Goal: Transaction & Acquisition: Purchase product/service

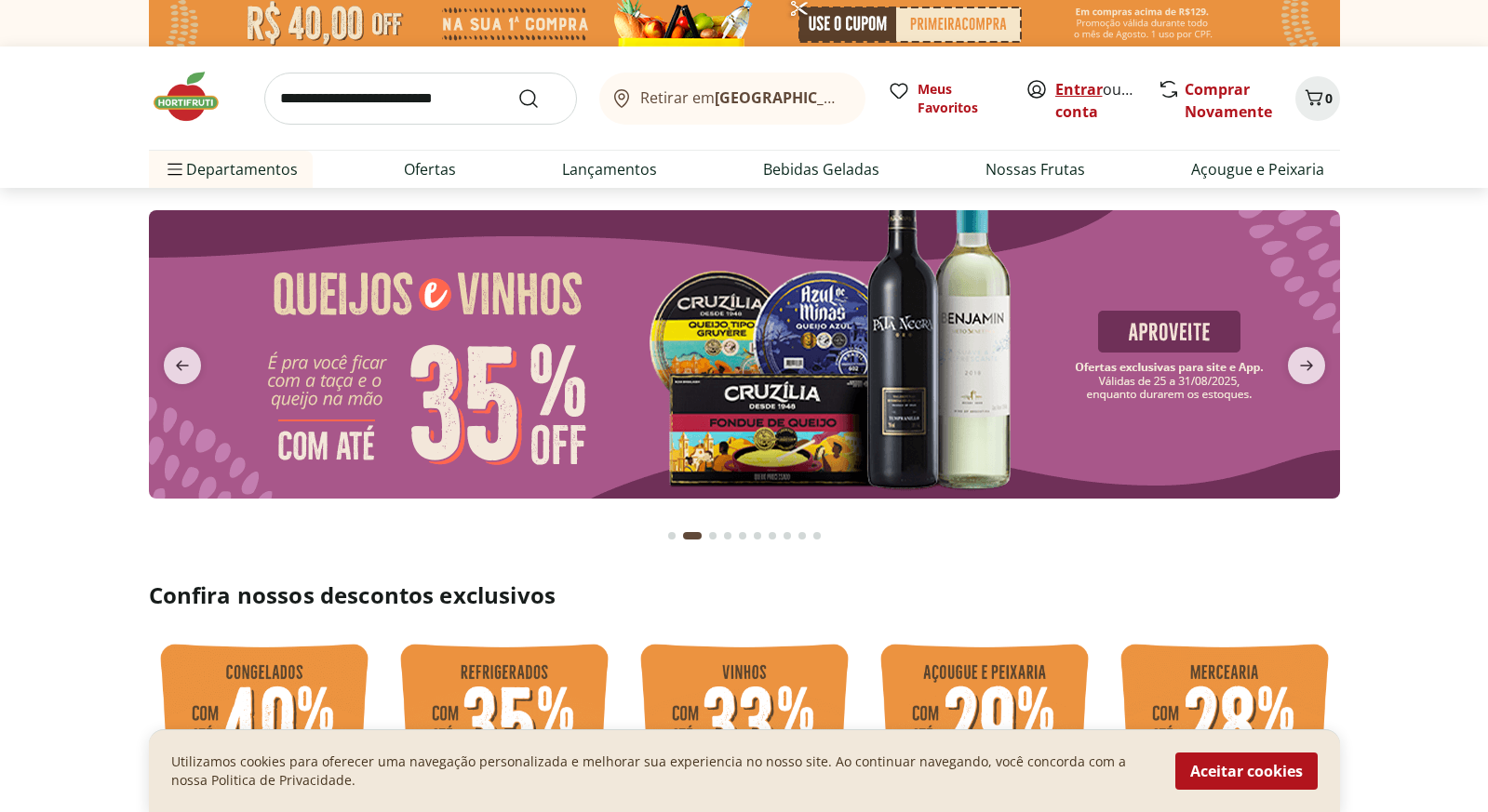
click at [1088, 92] on link "Entrar" at bounding box center [1078, 89] width 47 height 20
click at [442, 83] on input "search" at bounding box center [420, 98] width 312 height 52
type input "***"
click at [539, 97] on button "Submit Search" at bounding box center [540, 98] width 44 height 22
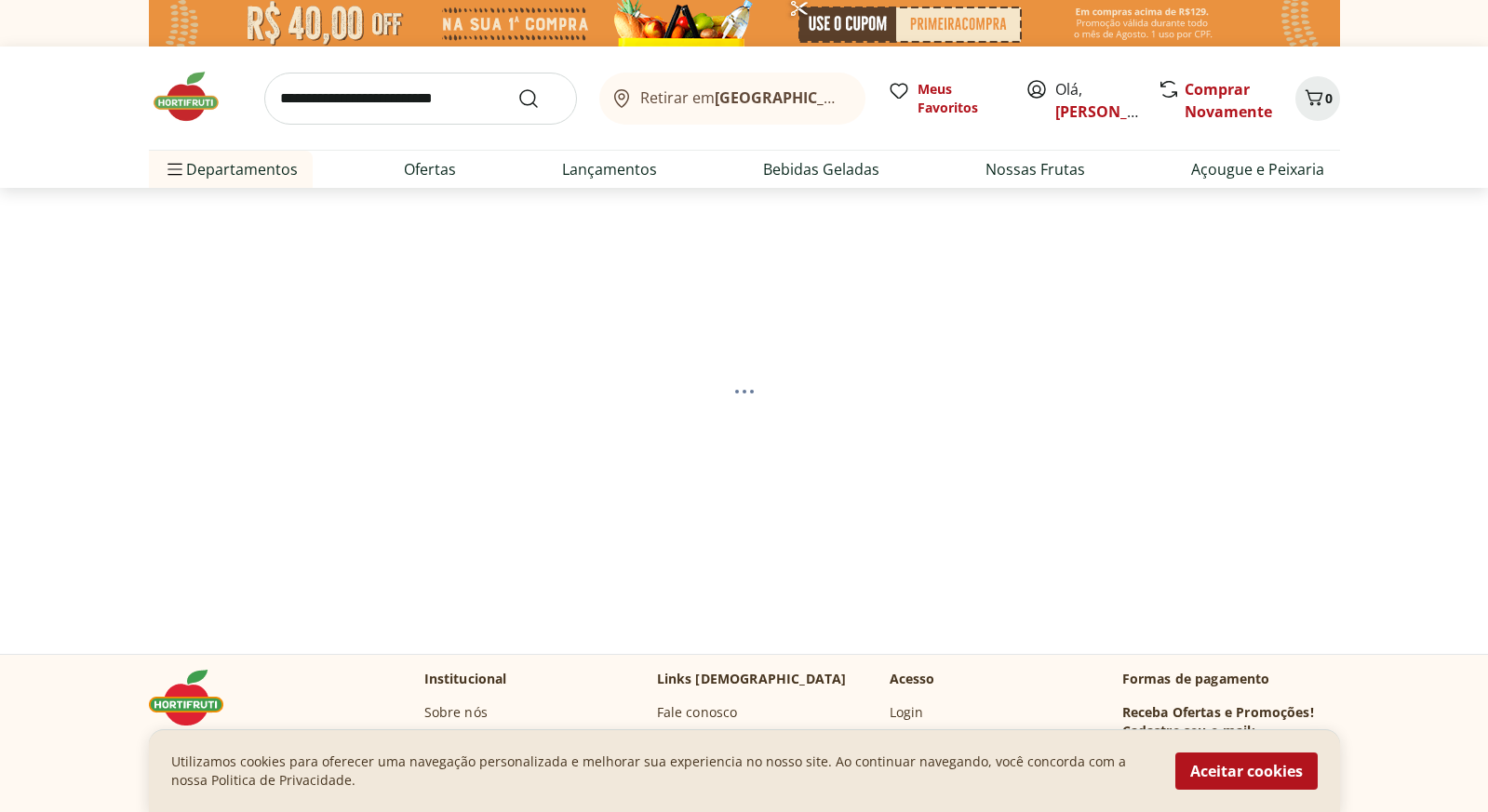
select select "**********"
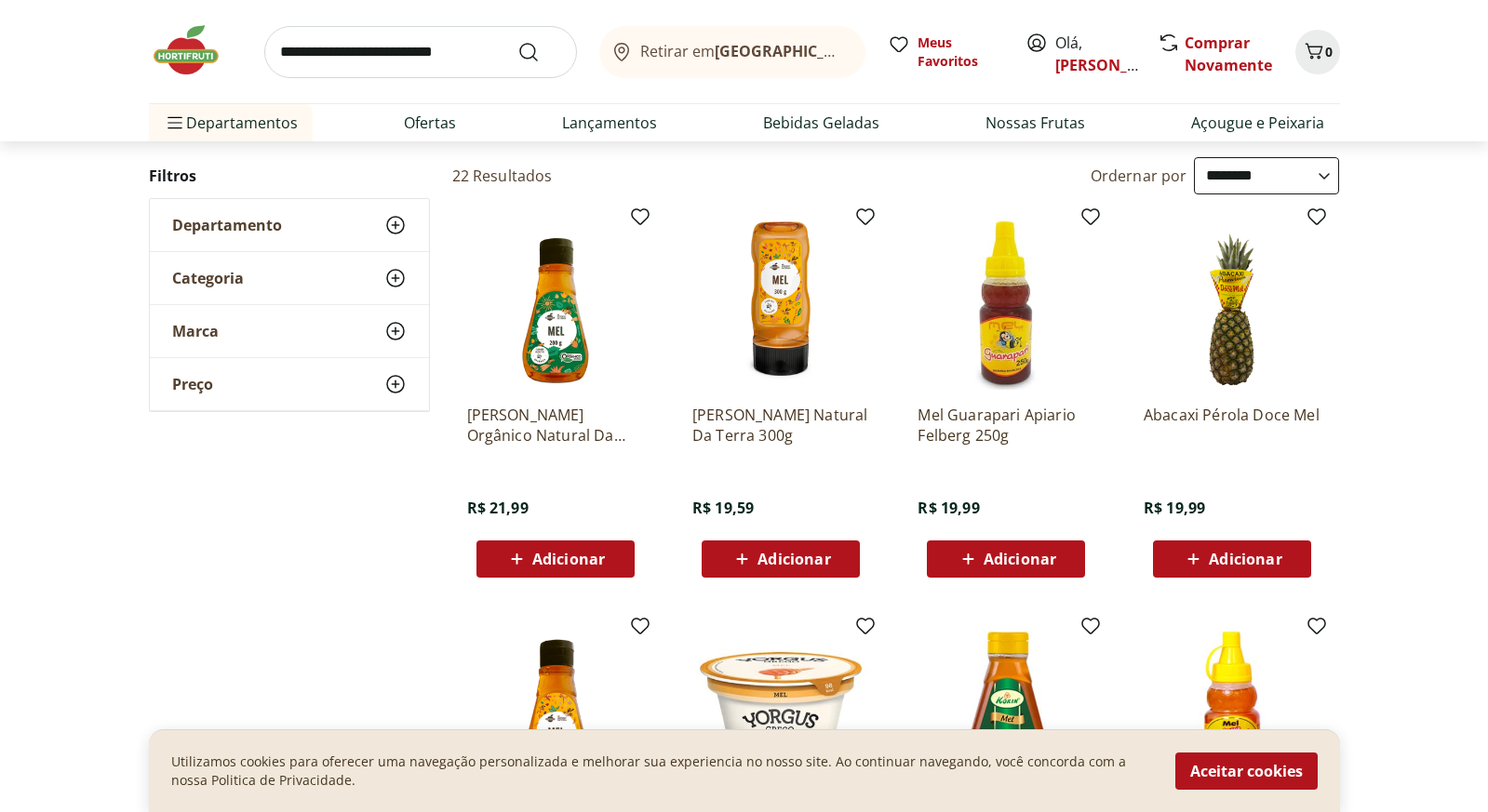
scroll to position [189, 0]
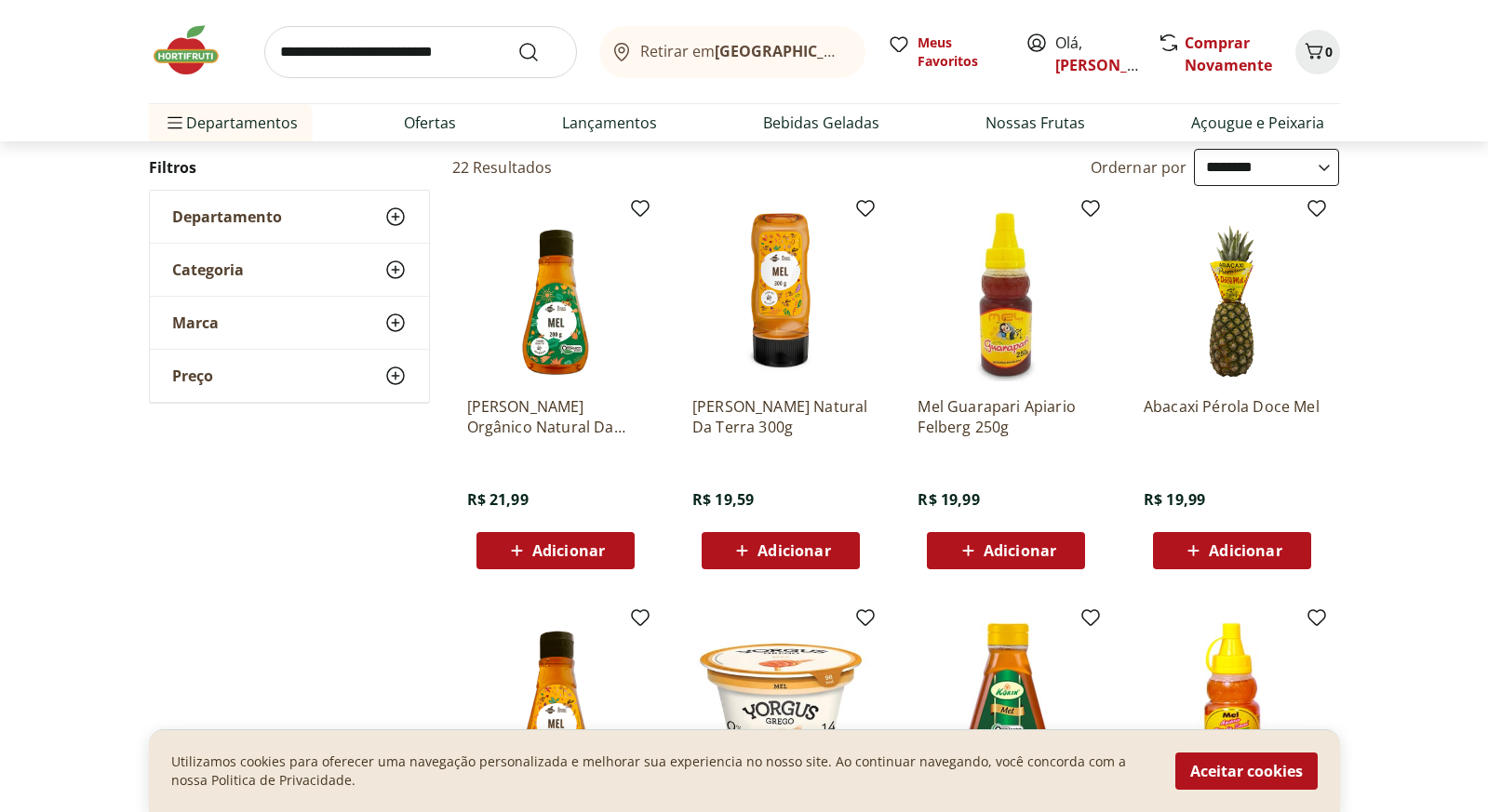
click at [784, 561] on div "Adicionar" at bounding box center [781, 550] width 128 height 34
click at [441, 68] on input "search" at bounding box center [420, 52] width 312 height 52
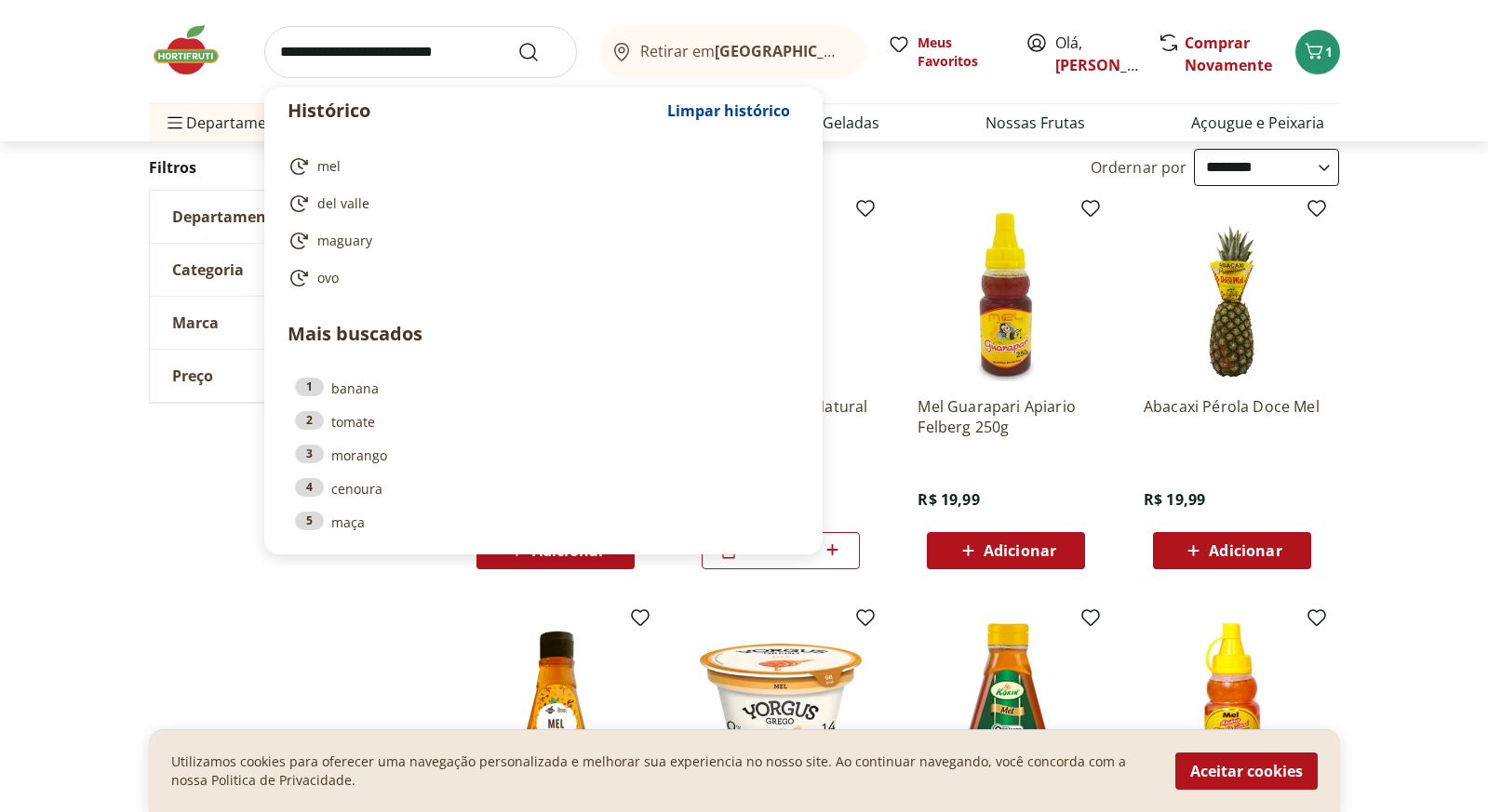
click at [441, 68] on input "search" at bounding box center [420, 52] width 312 height 52
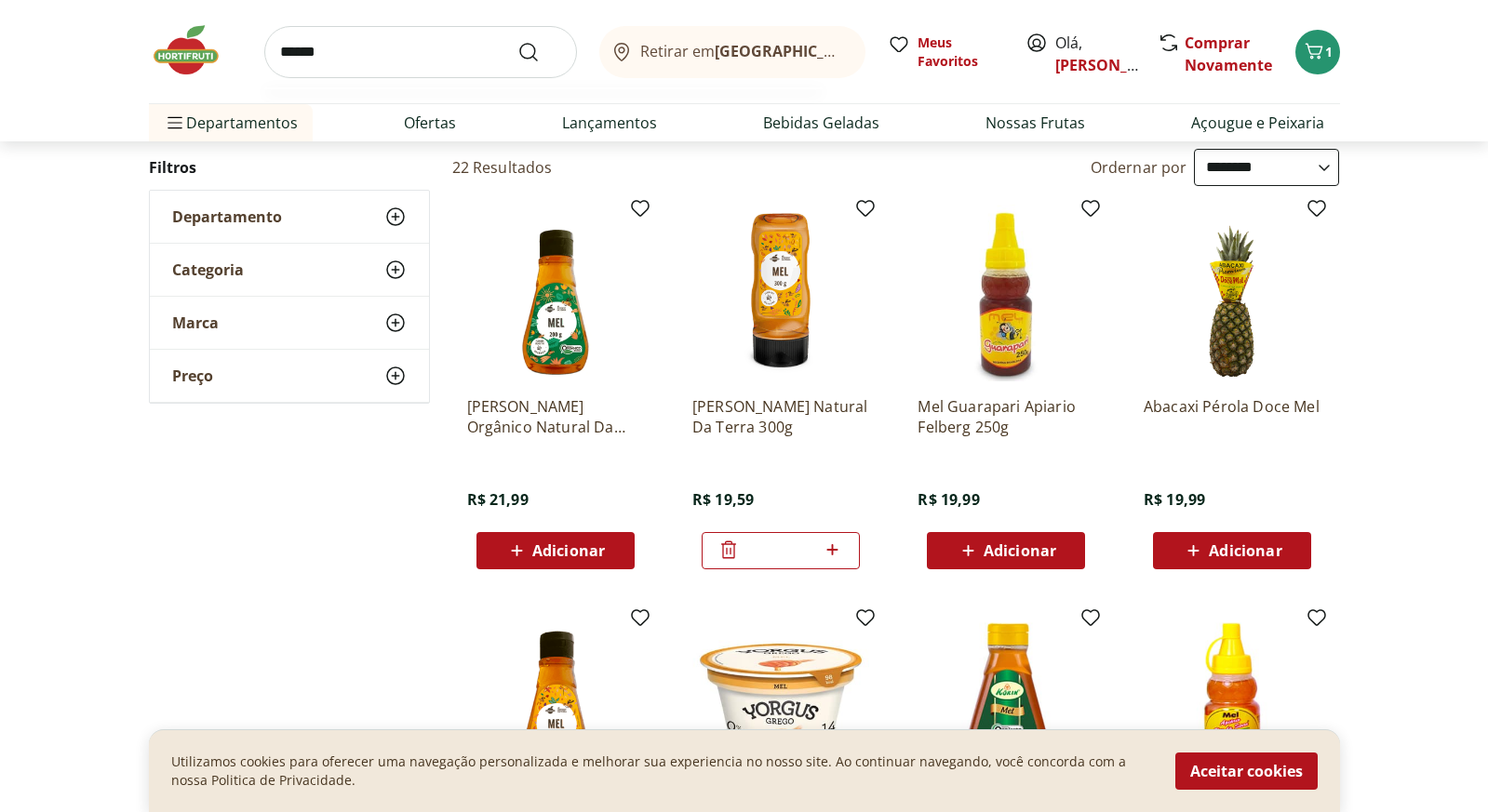
type input "*******"
click at [539, 51] on button "Submit Search" at bounding box center [540, 51] width 44 height 22
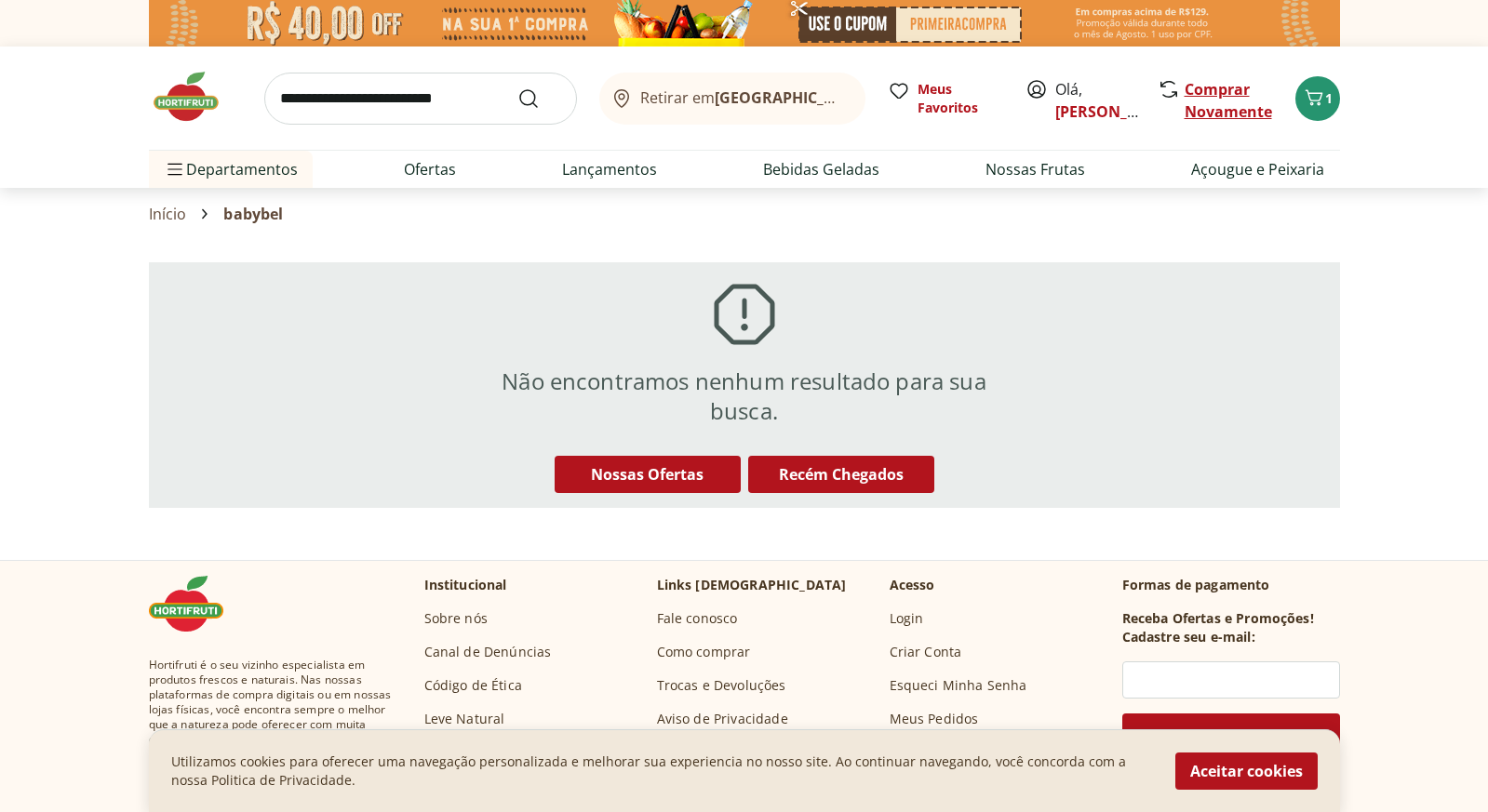
click at [1211, 109] on link "Comprar Novamente" at bounding box center [1228, 100] width 88 height 42
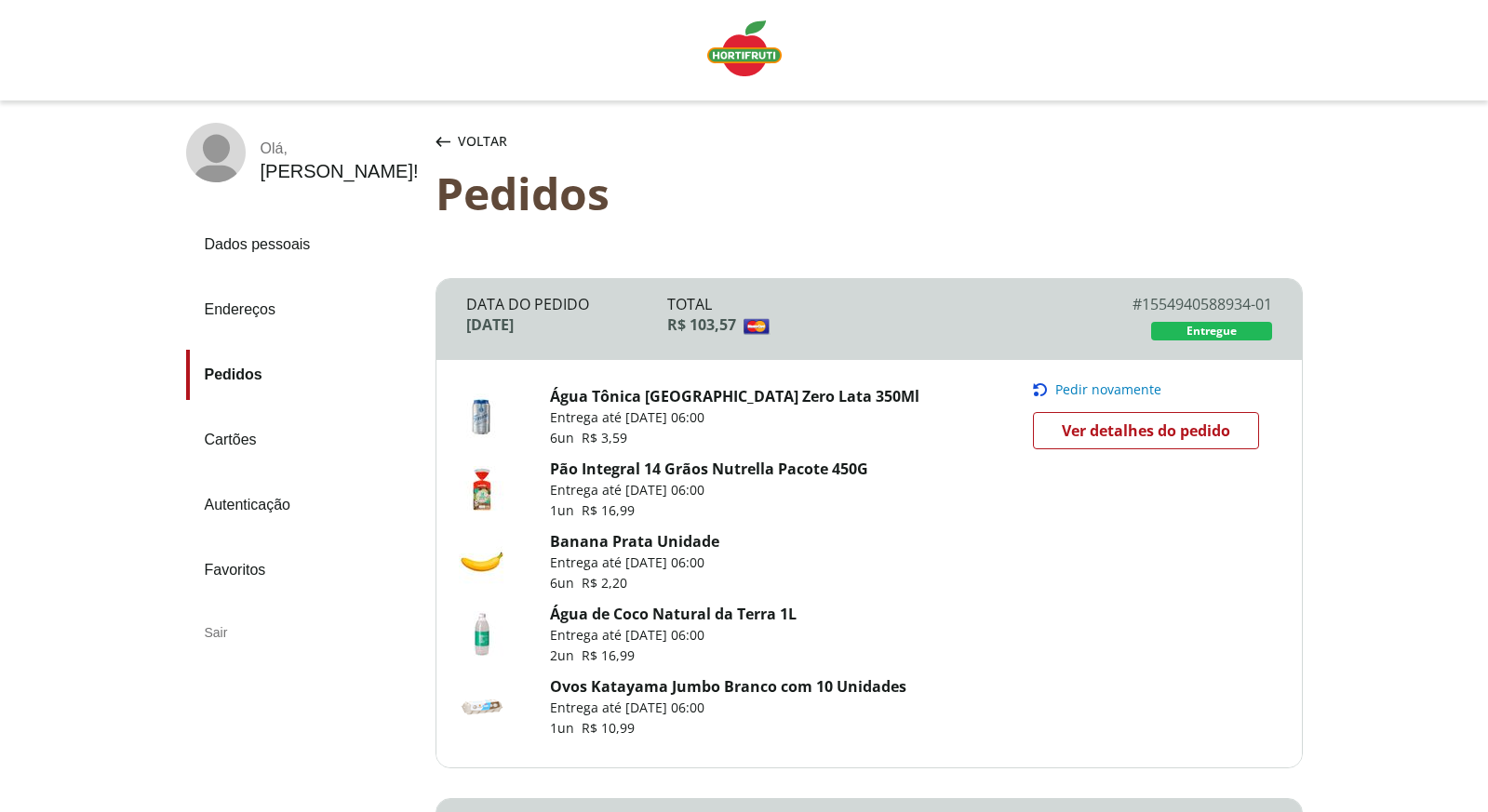
click at [1121, 388] on span "Pedir novamente" at bounding box center [1108, 389] width 106 height 14
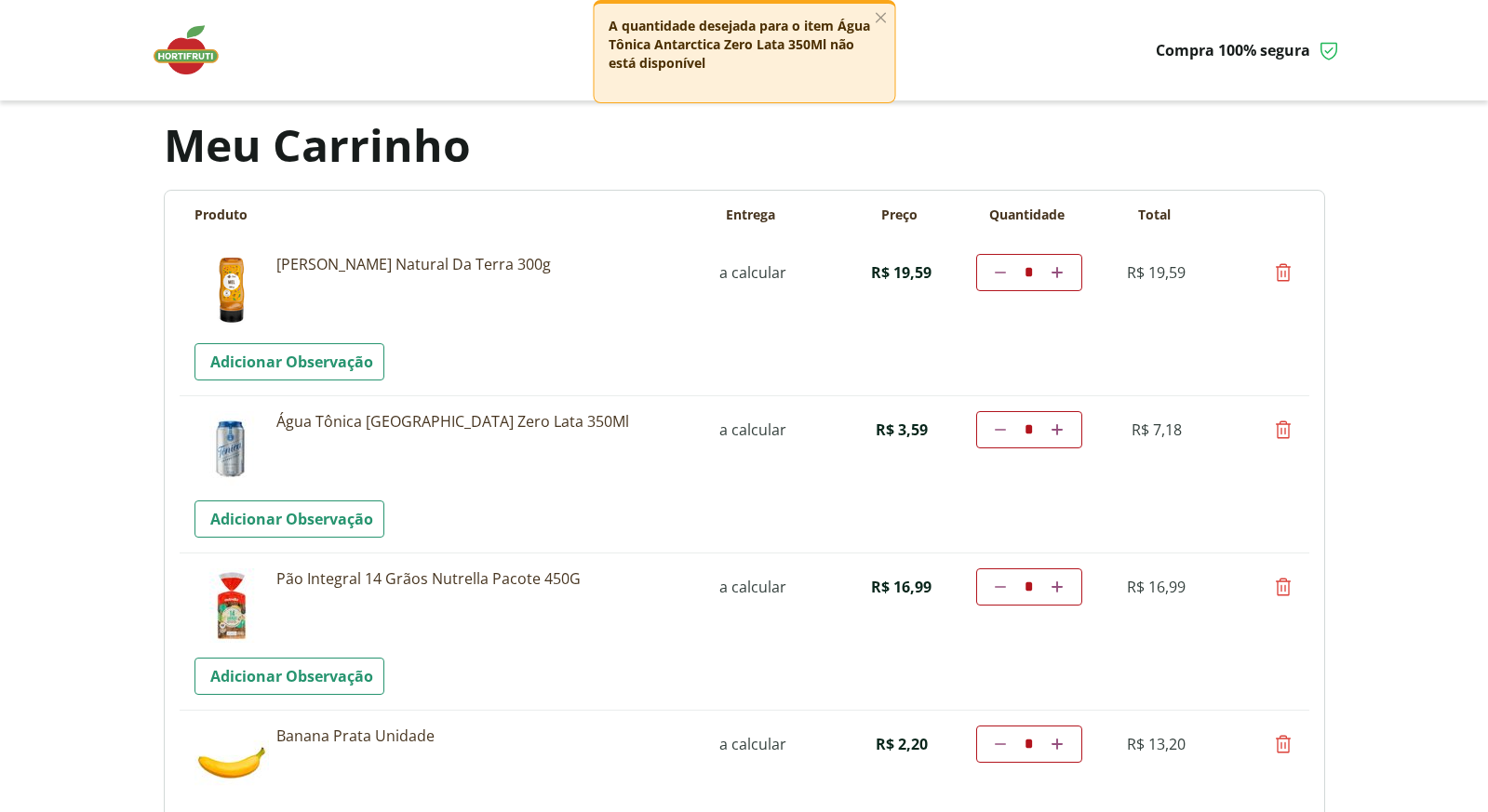
click at [1288, 430] on icon at bounding box center [1283, 430] width 22 height 22
type input "*"
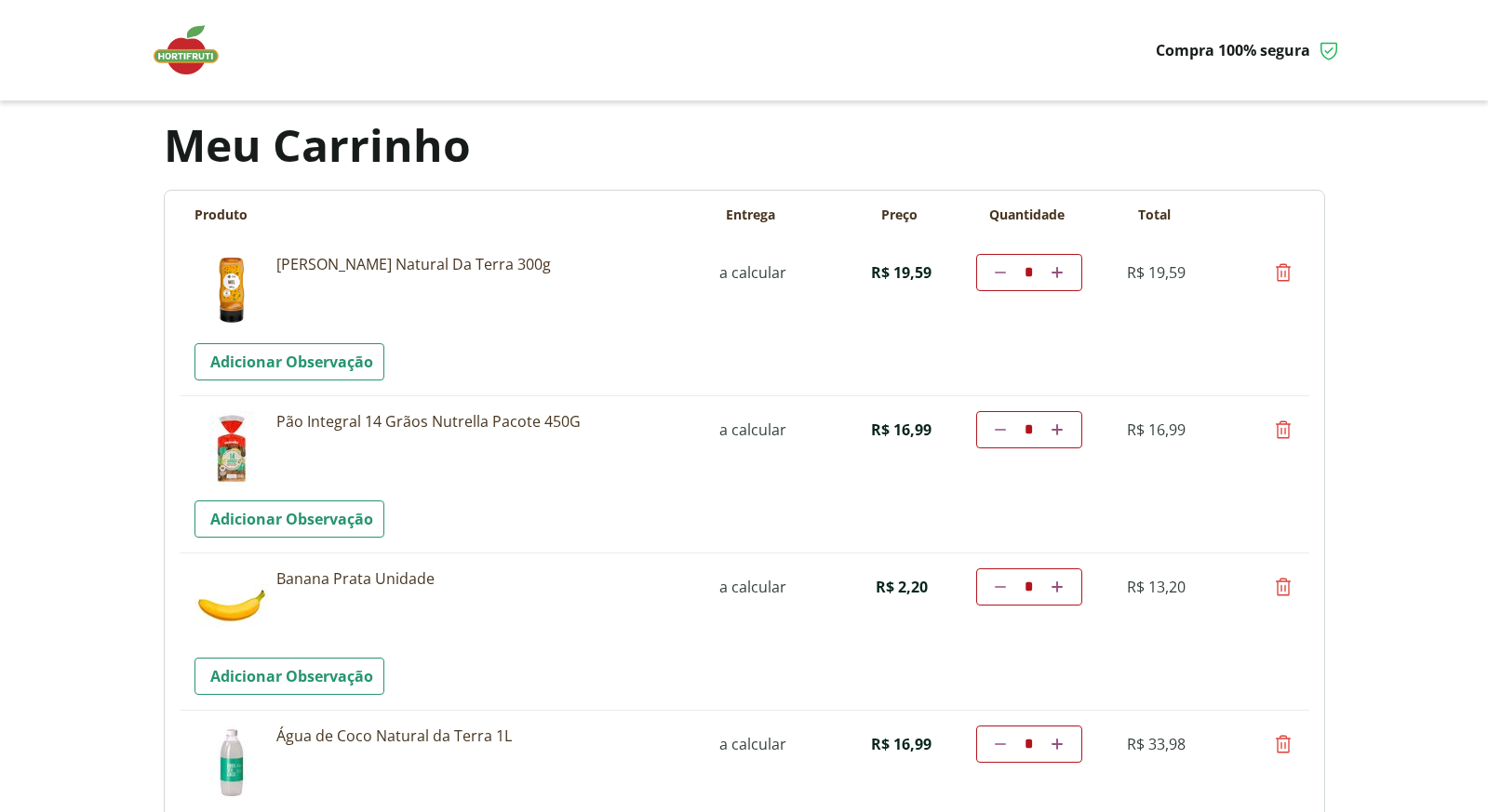
click at [1285, 431] on icon at bounding box center [1283, 430] width 22 height 22
type input "*"
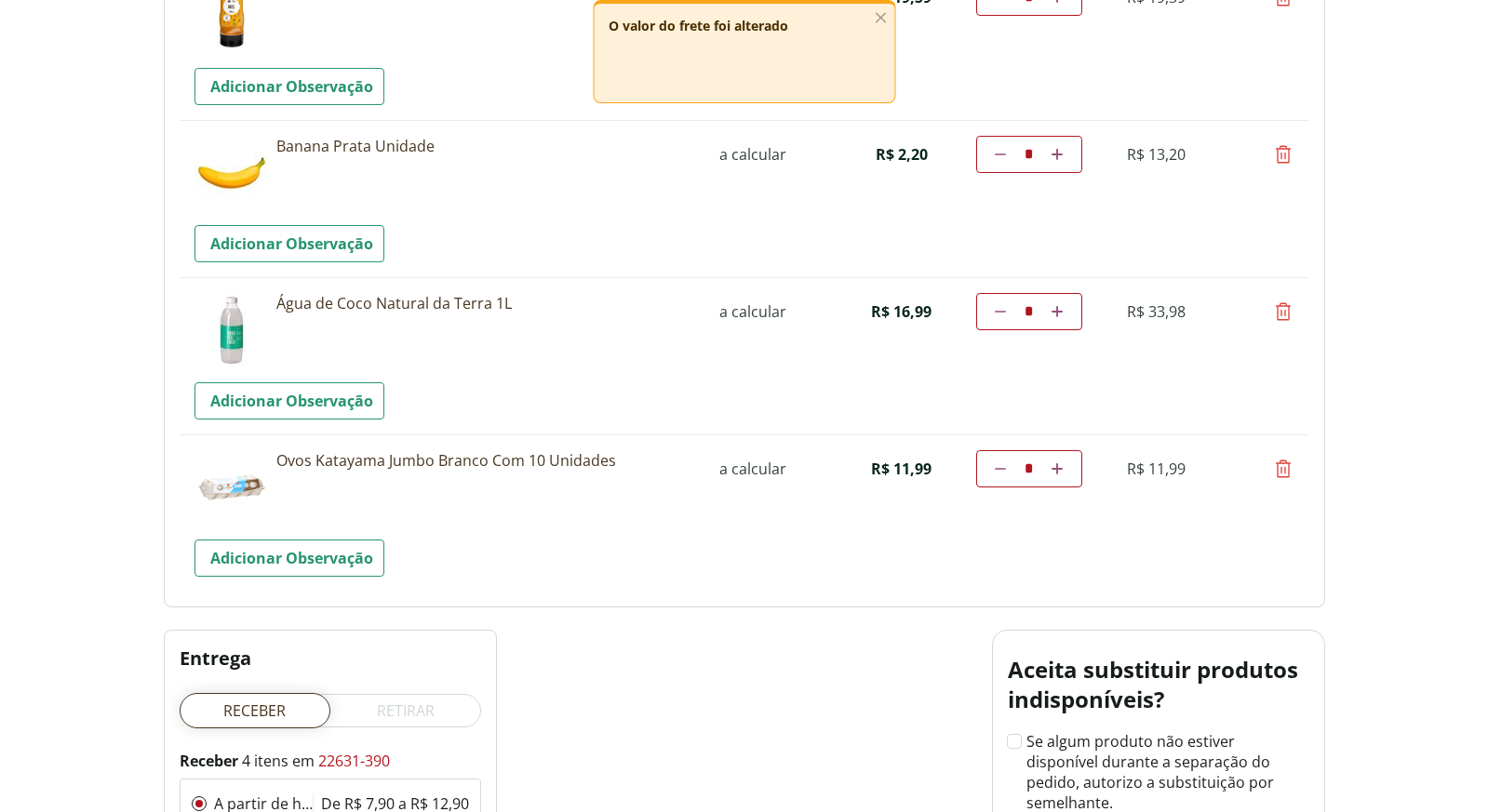
scroll to position [293, 0]
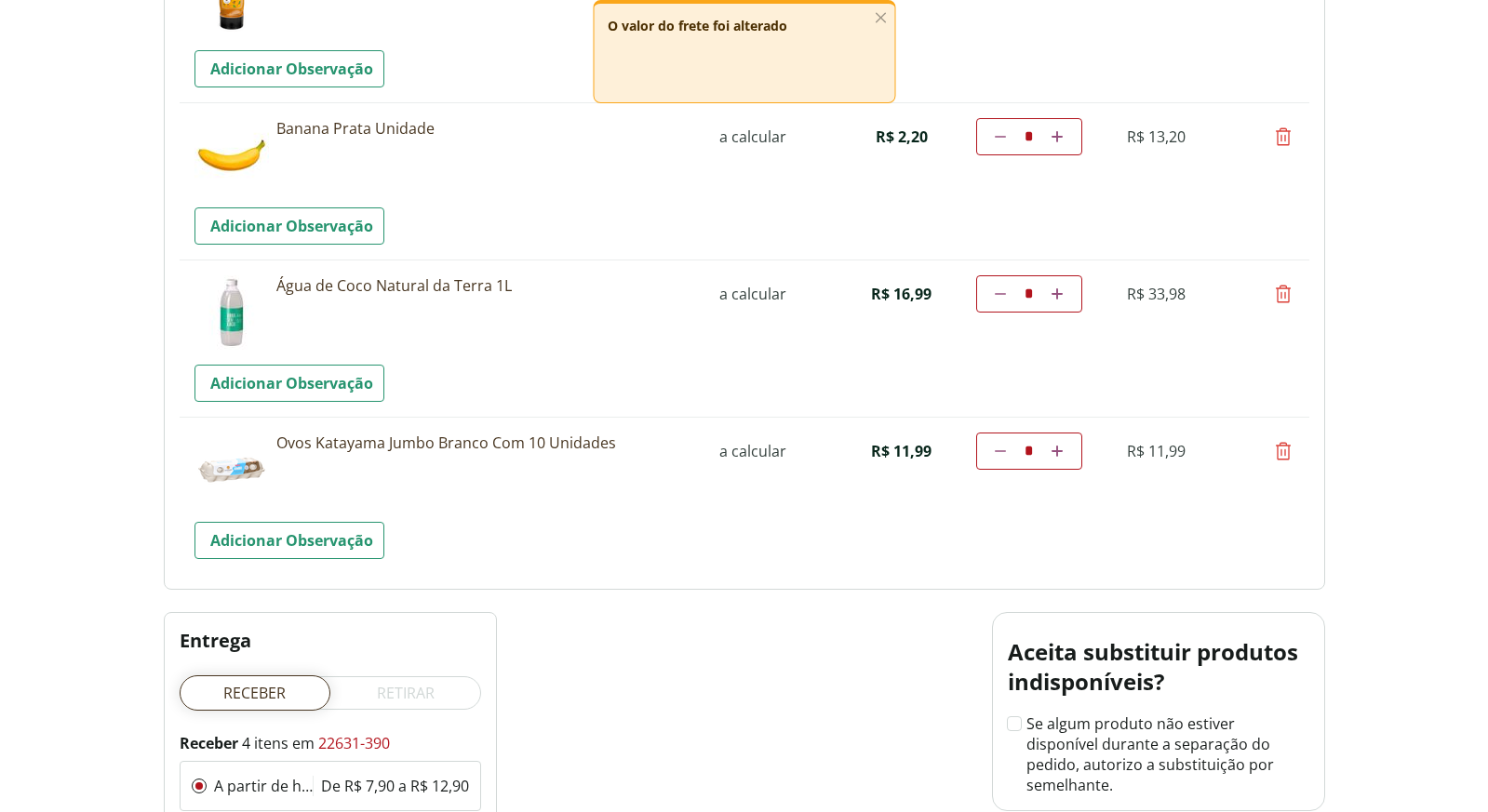
click at [1284, 450] on icon at bounding box center [1283, 451] width 22 height 22
type input "*"
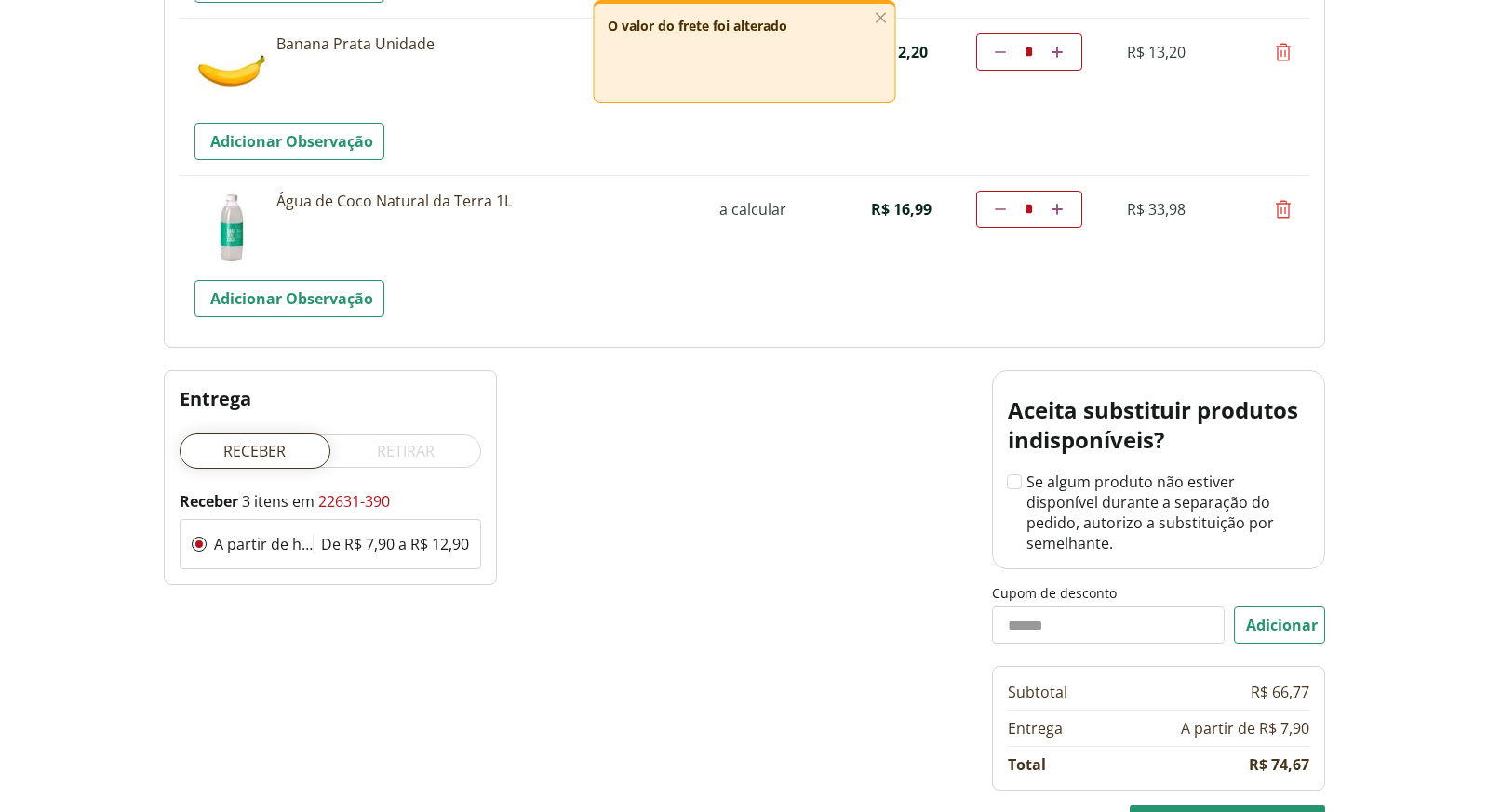
scroll to position [369, 0]
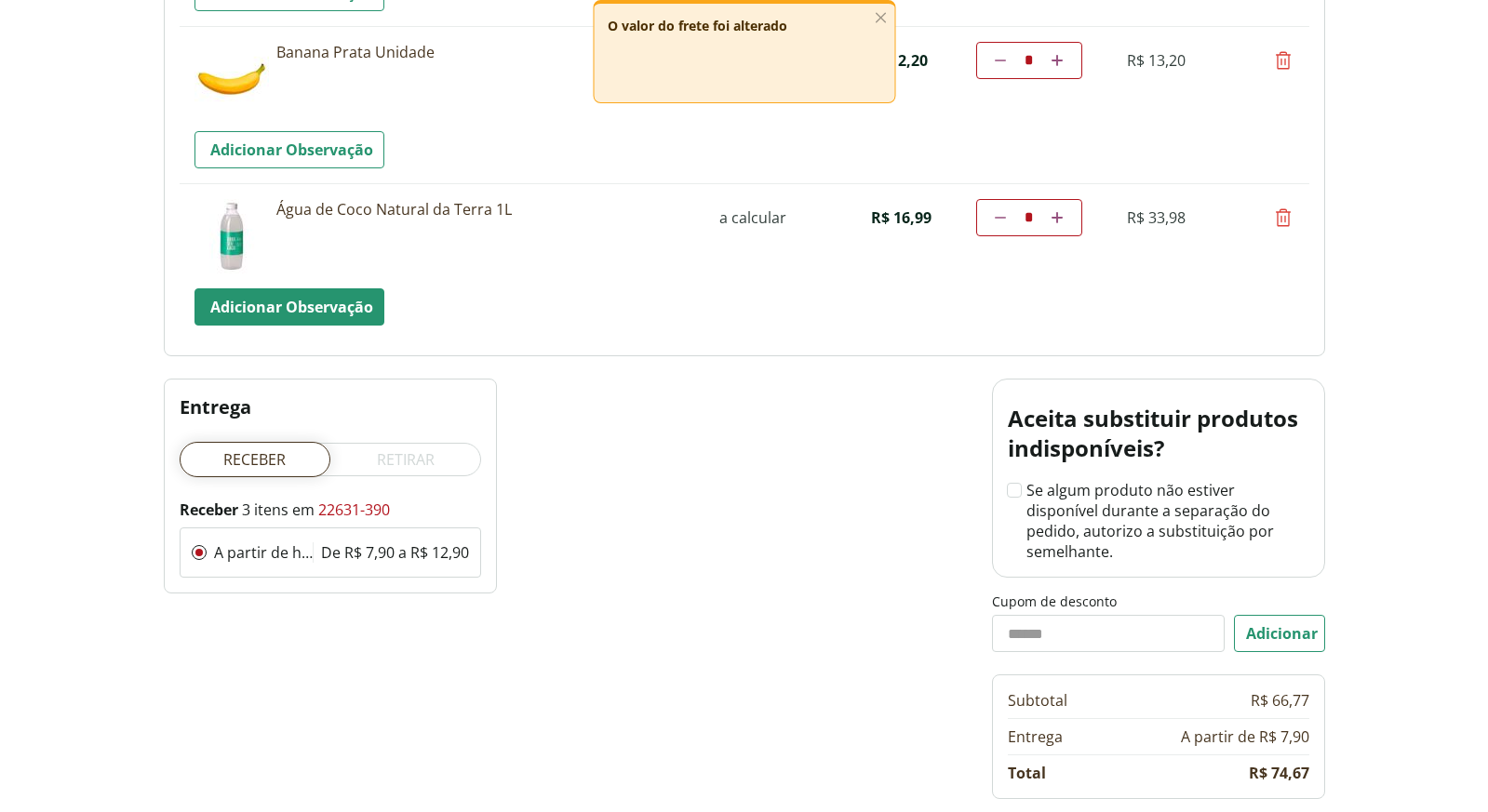
click at [338, 311] on link "Adicionar Observação" at bounding box center [289, 306] width 190 height 38
click at [342, 303] on textarea "Observacao" at bounding box center [737, 306] width 1085 height 38
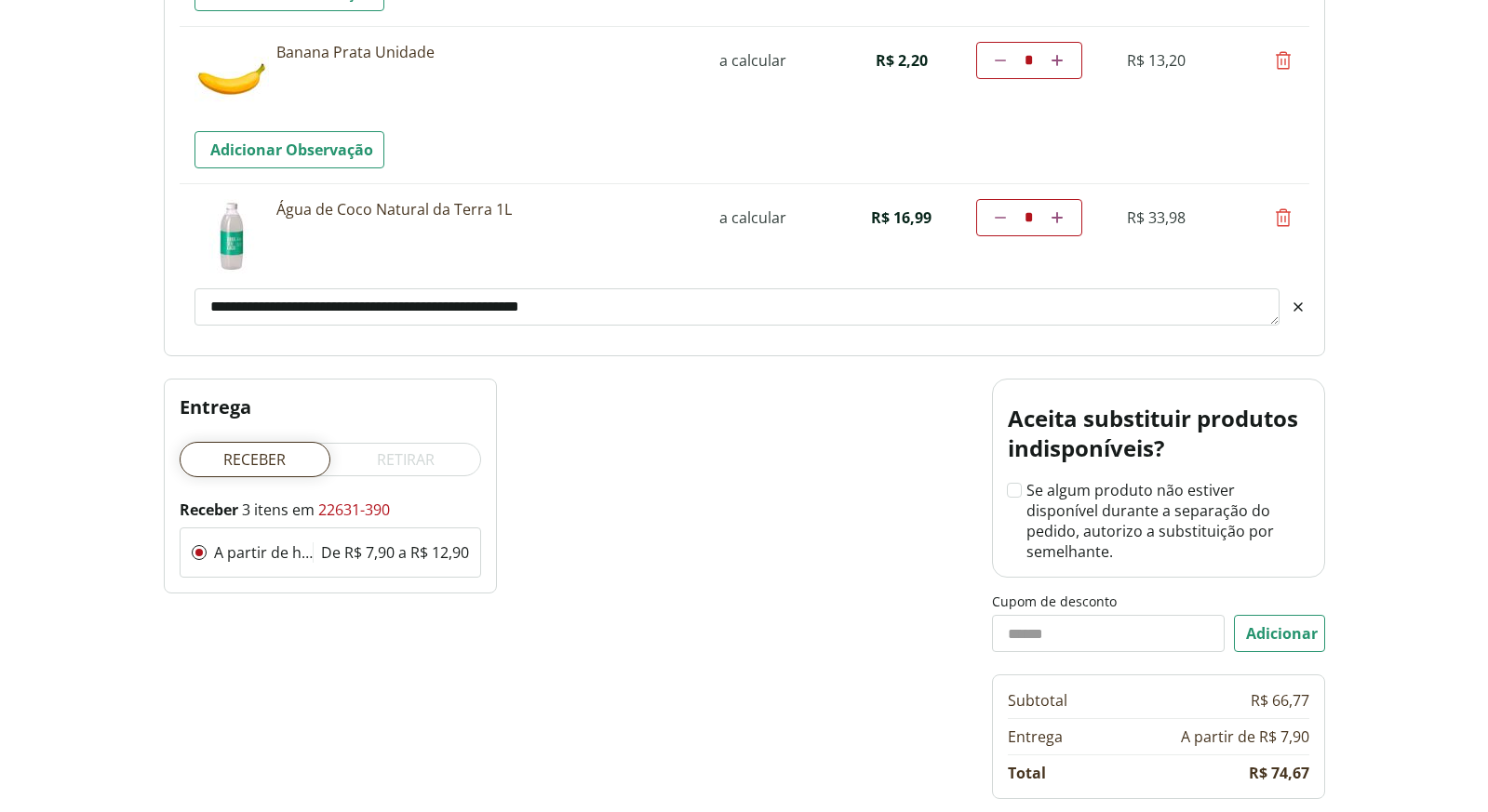
type textarea "**********"
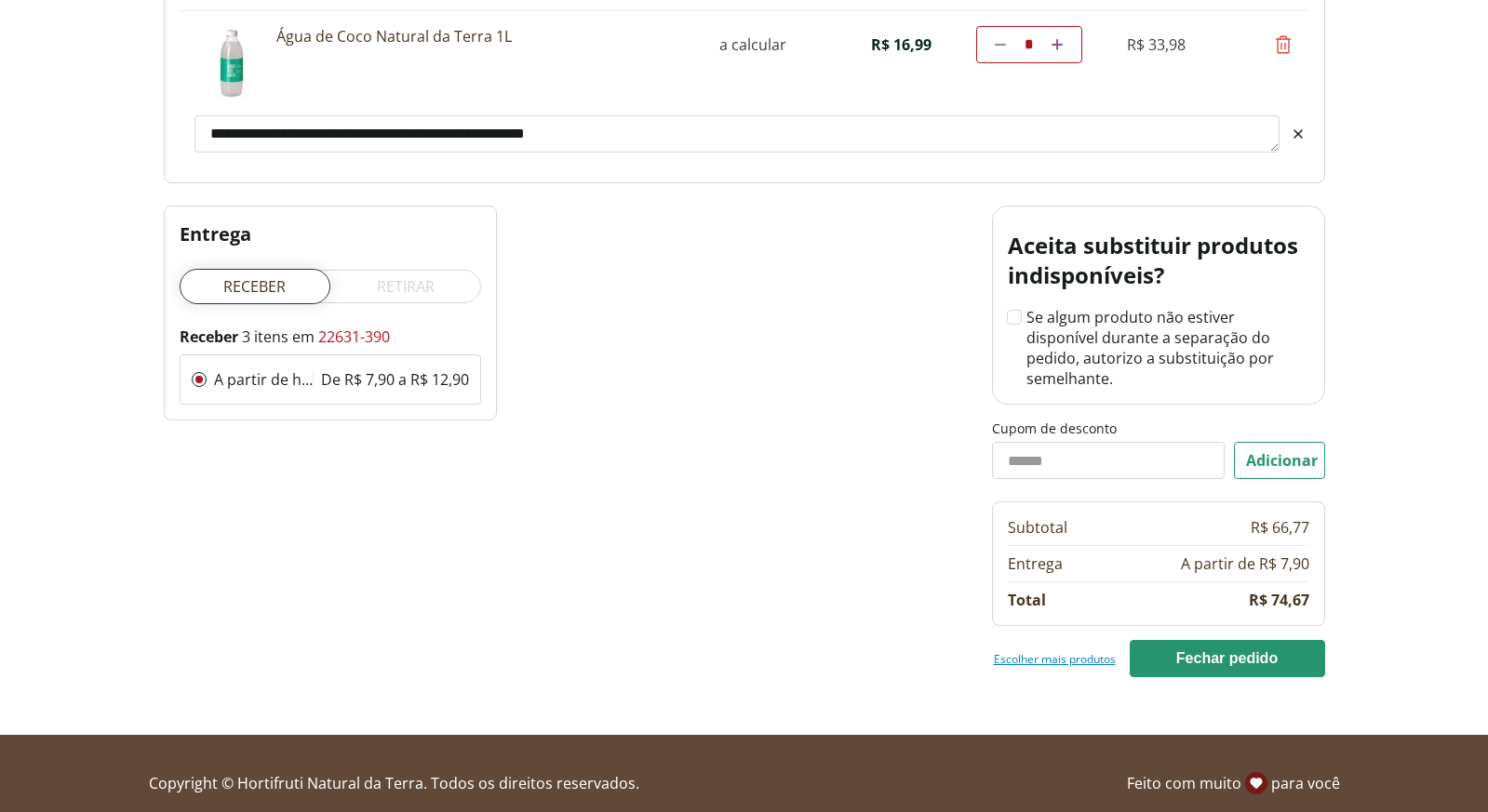
scroll to position [541, 0]
click at [1258, 641] on button "Fechar pedido" at bounding box center [1227, 659] width 196 height 38
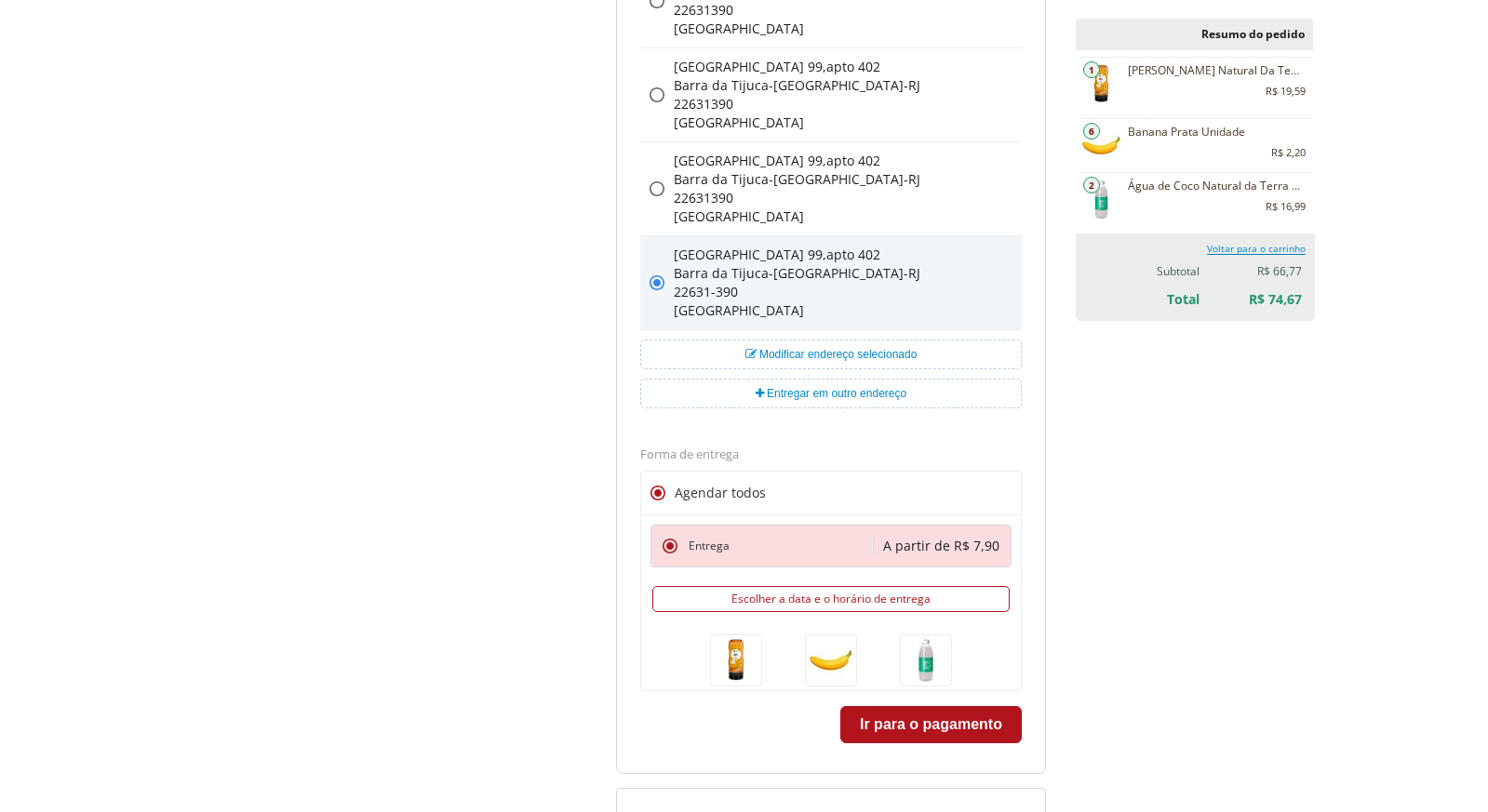
scroll to position [390, 0]
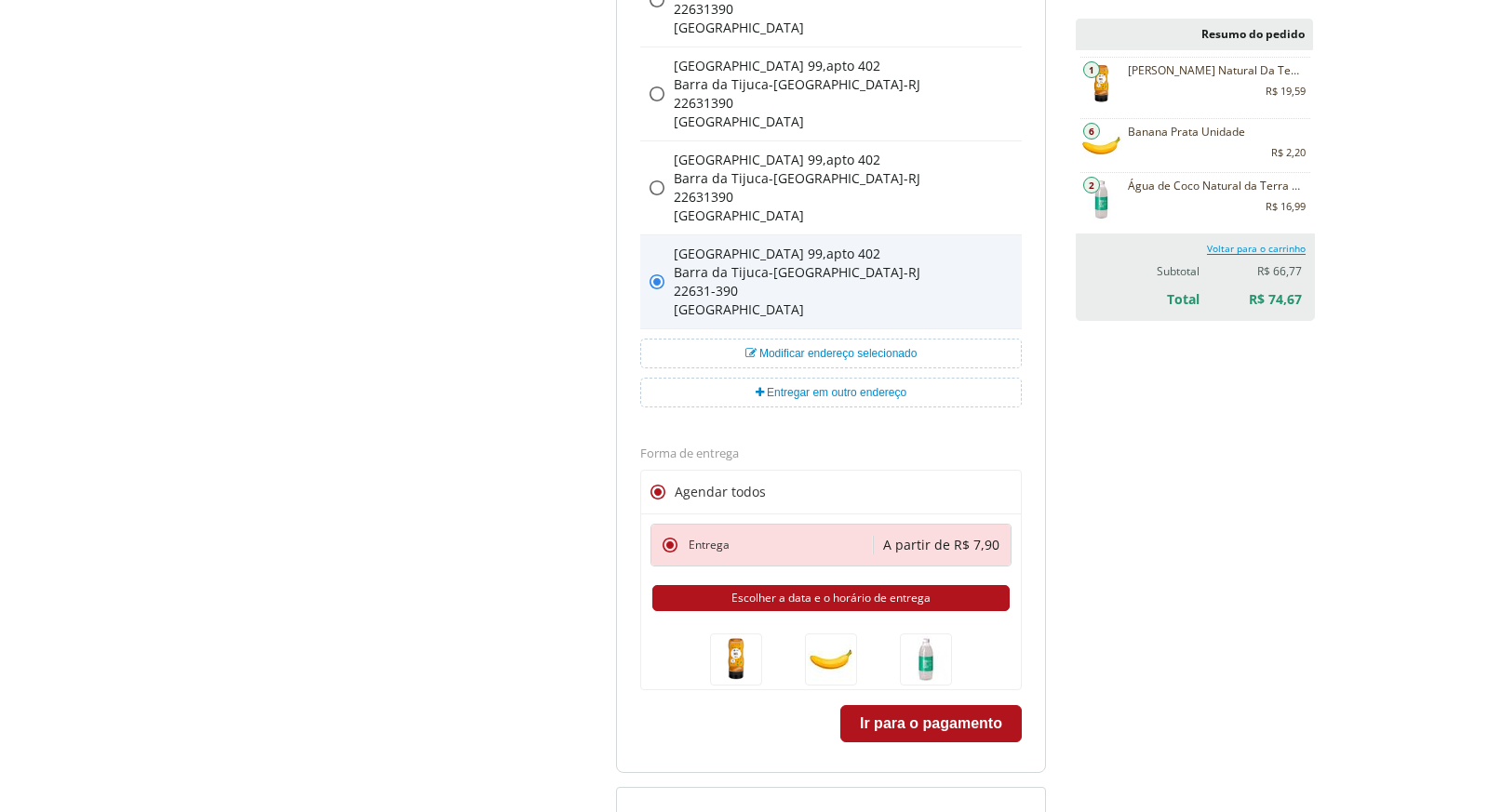
click at [836, 602] on button "Escolher a data e o horário de entrega" at bounding box center [831, 597] width 358 height 26
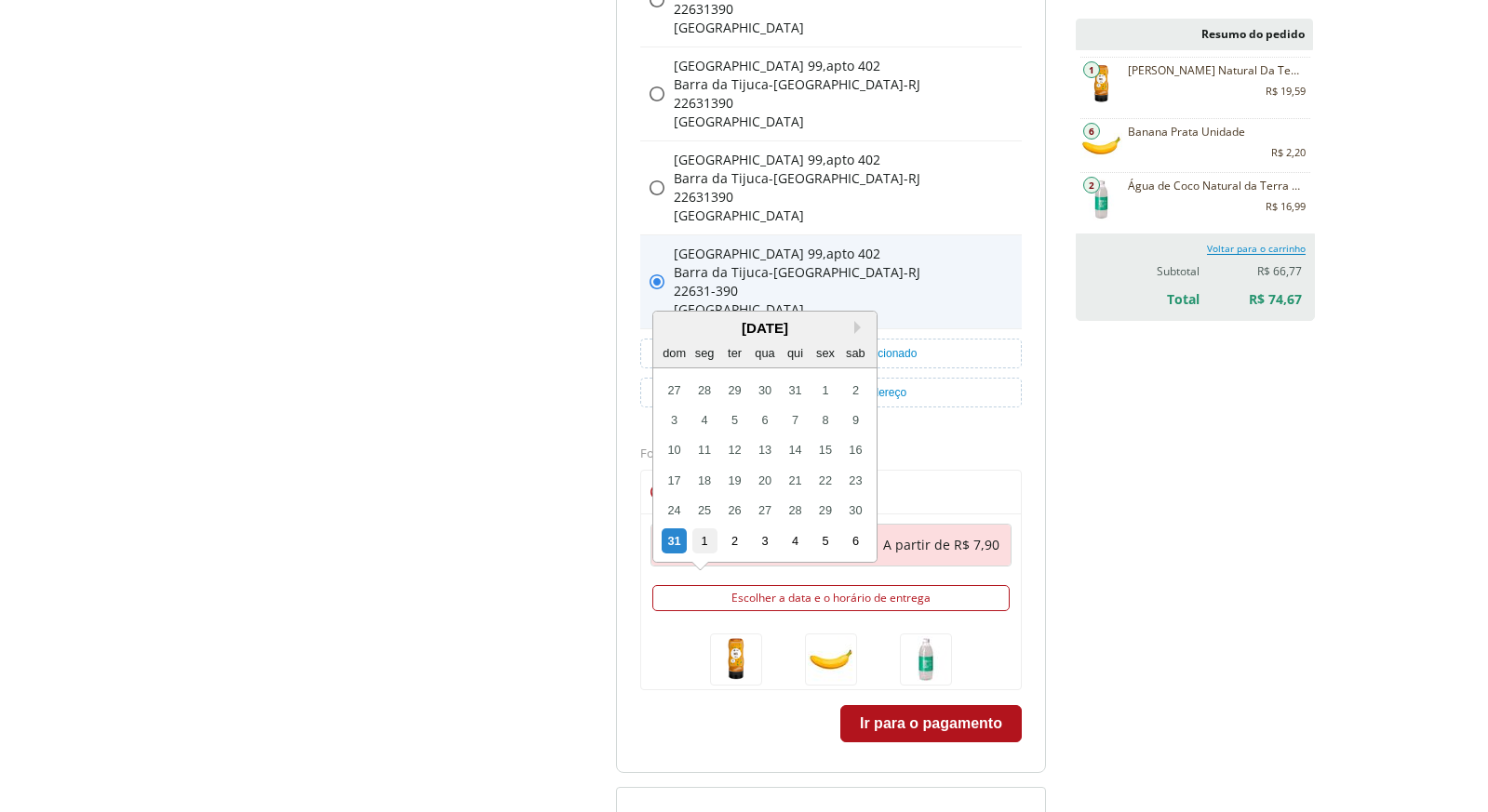
click at [708, 538] on div "1" at bounding box center [704, 541] width 25 height 25
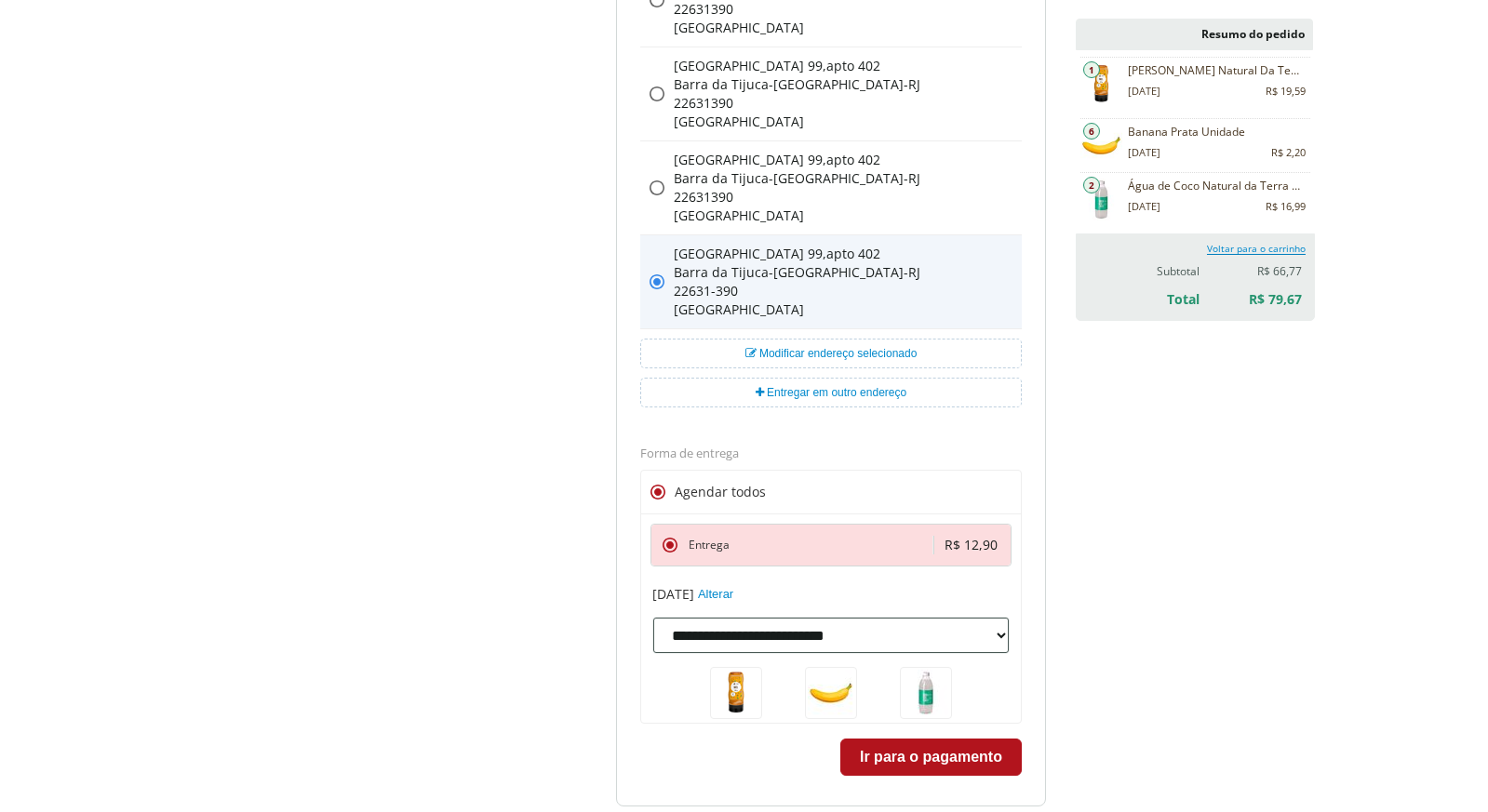
click at [837, 625] on select "**********" at bounding box center [831, 635] width 358 height 38
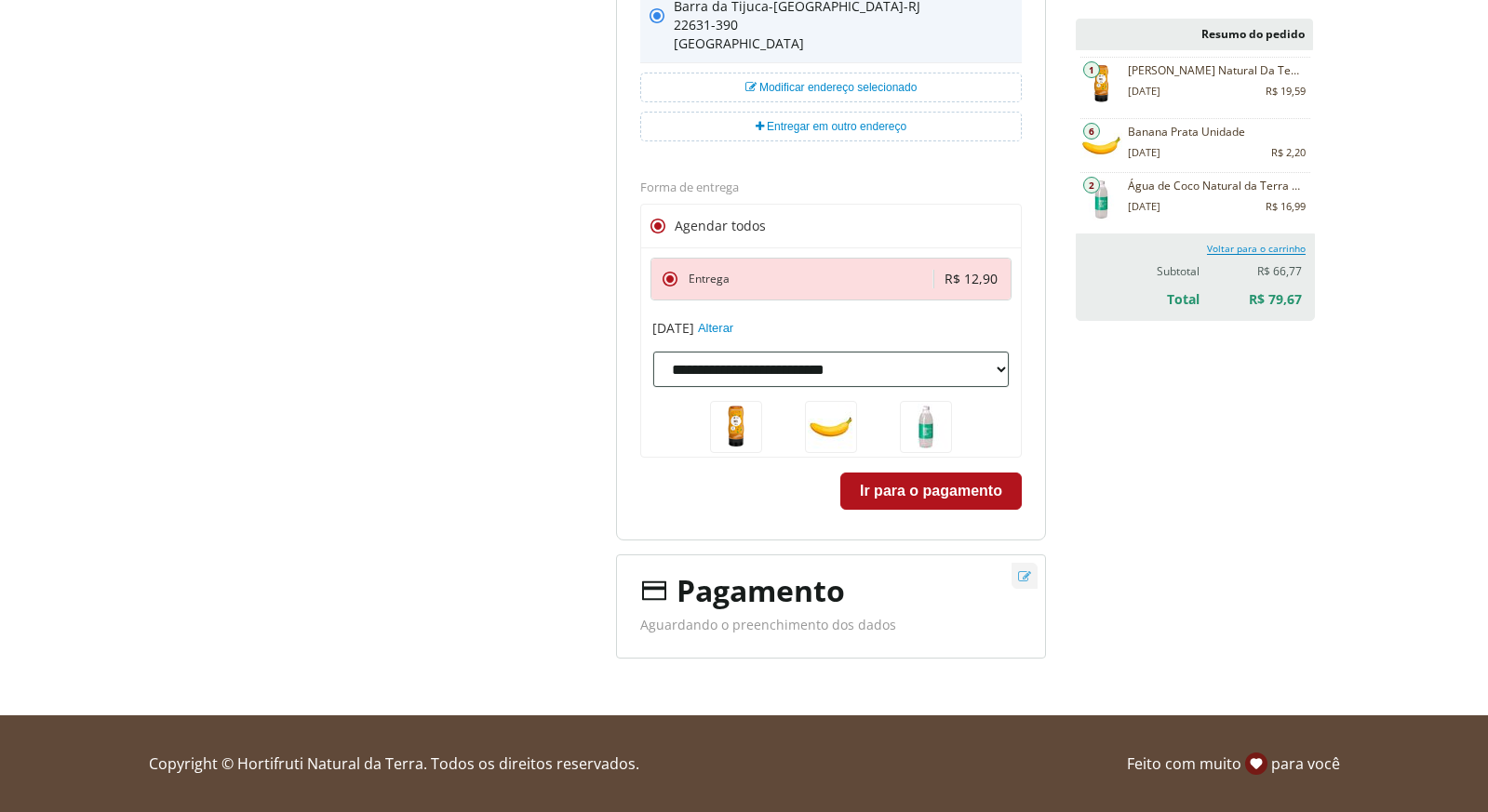
scroll to position [656, 0]
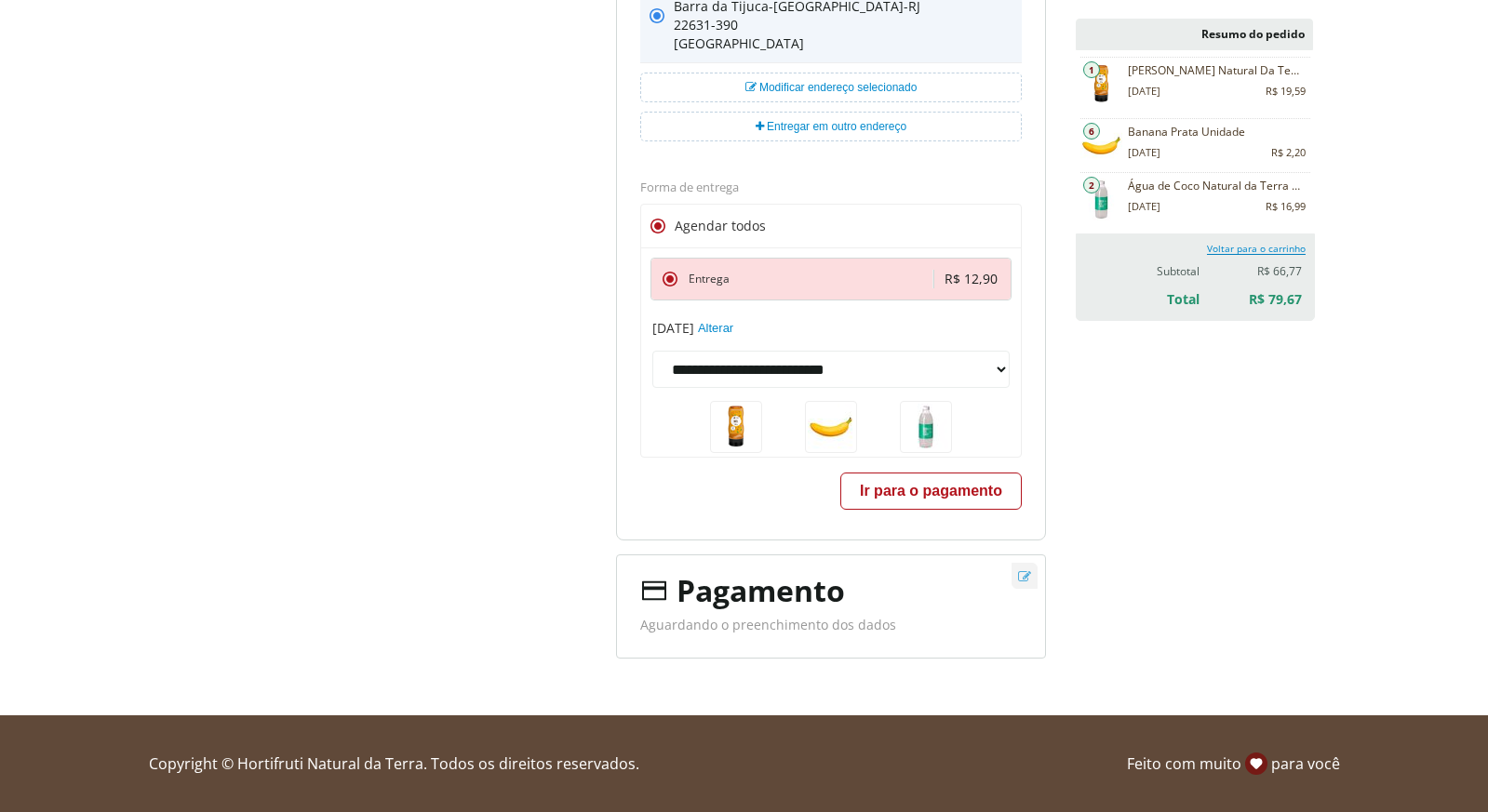
click at [937, 493] on button "Ir para o pagamento" at bounding box center [931, 491] width 181 height 38
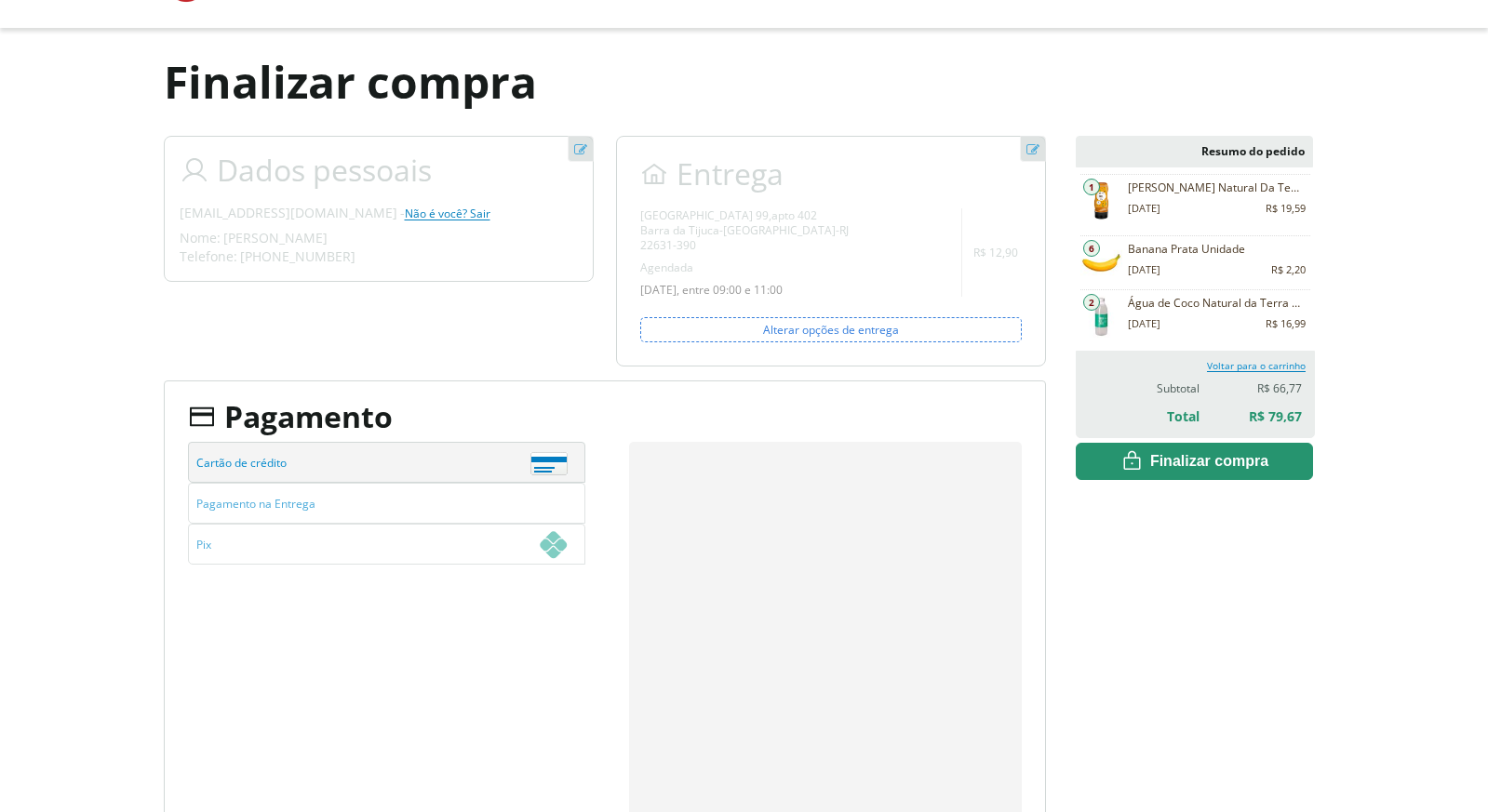
click at [525, 652] on fieldset "Forma de pagamento Exibir créditos da Lista de casamento e do Programa de Fidel…" at bounding box center [409, 667] width 441 height 449
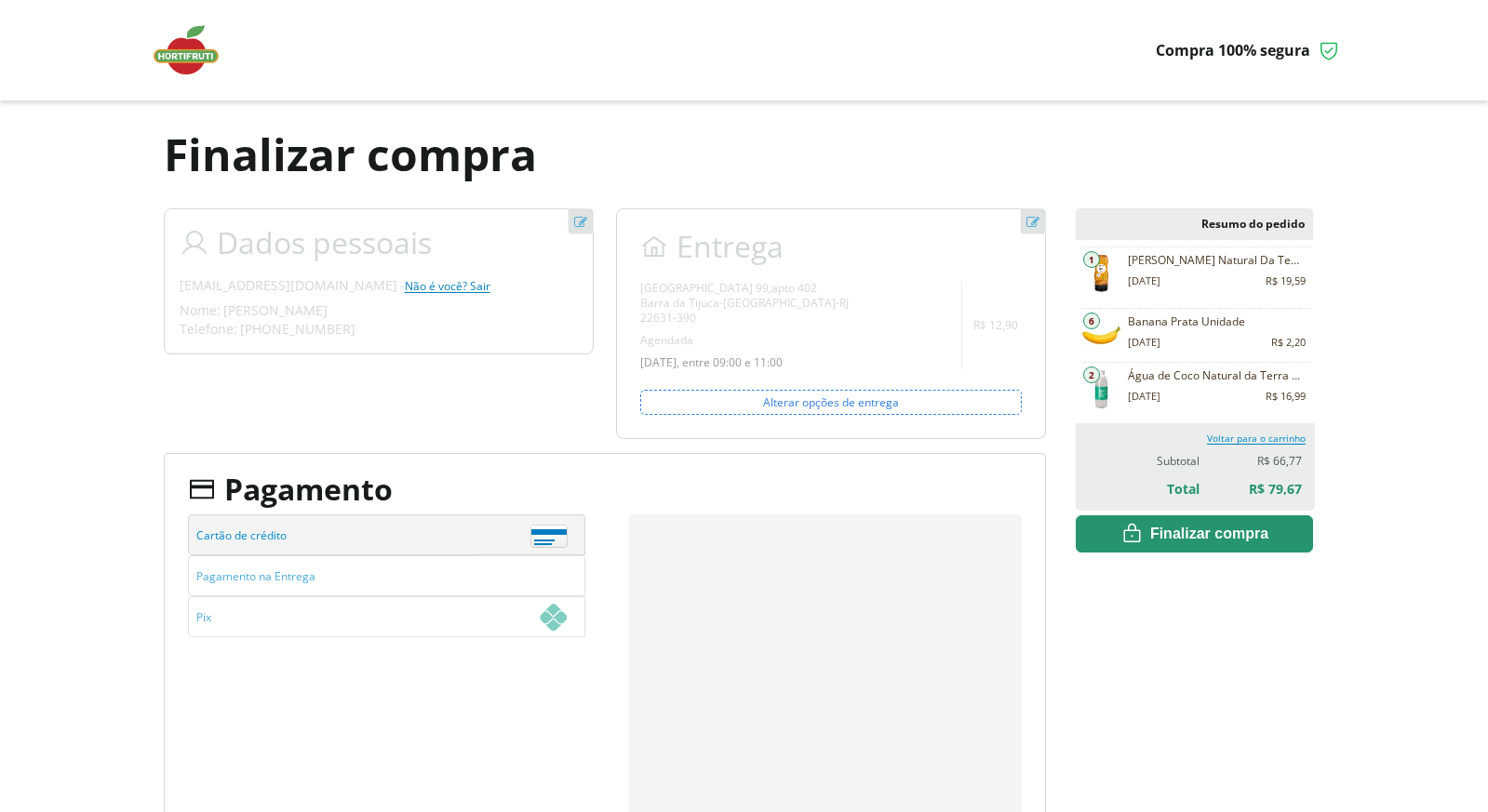
scroll to position [40, 0]
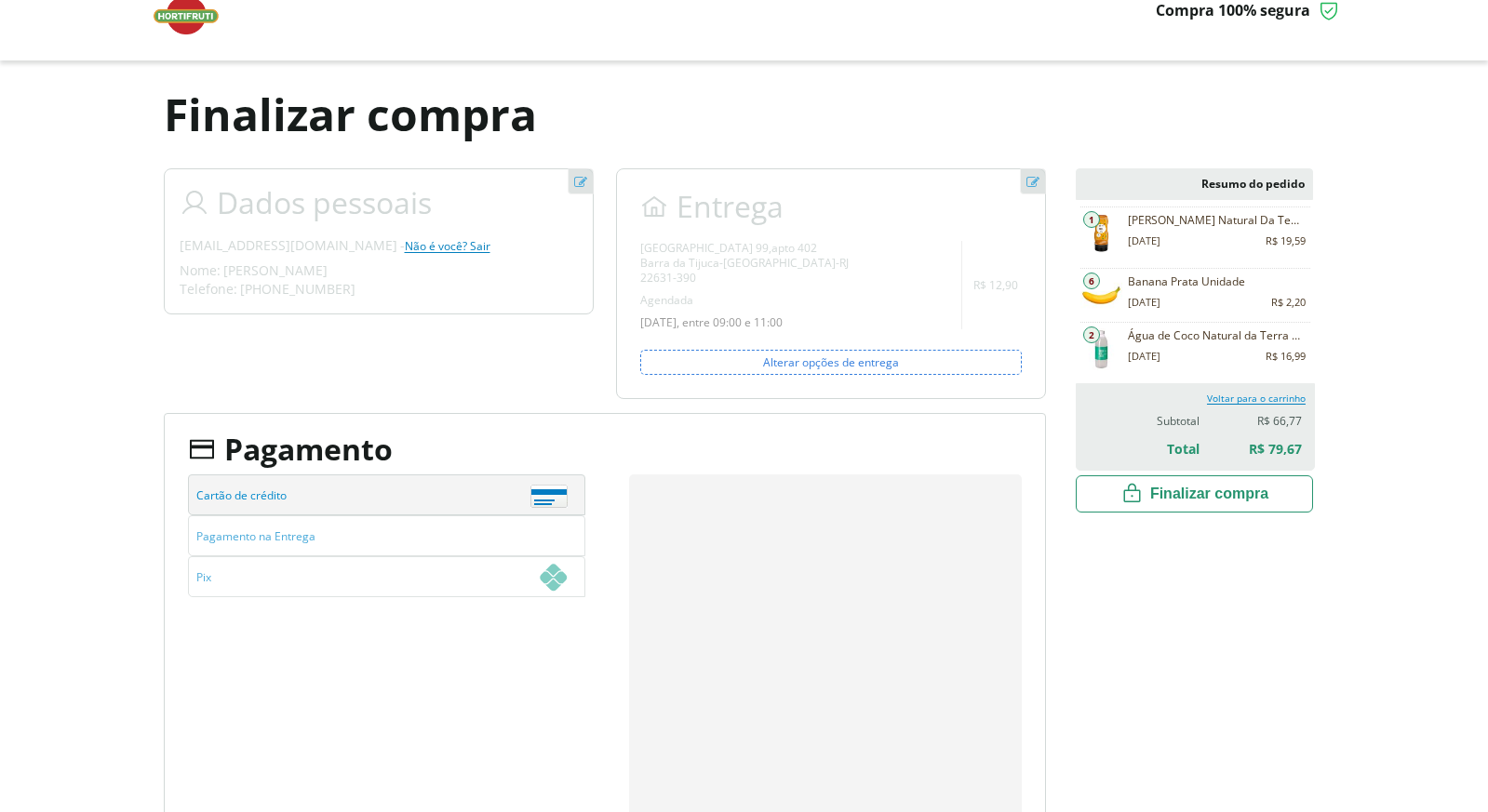
click at [1236, 495] on span "Finalizar compra" at bounding box center [1209, 493] width 119 height 18
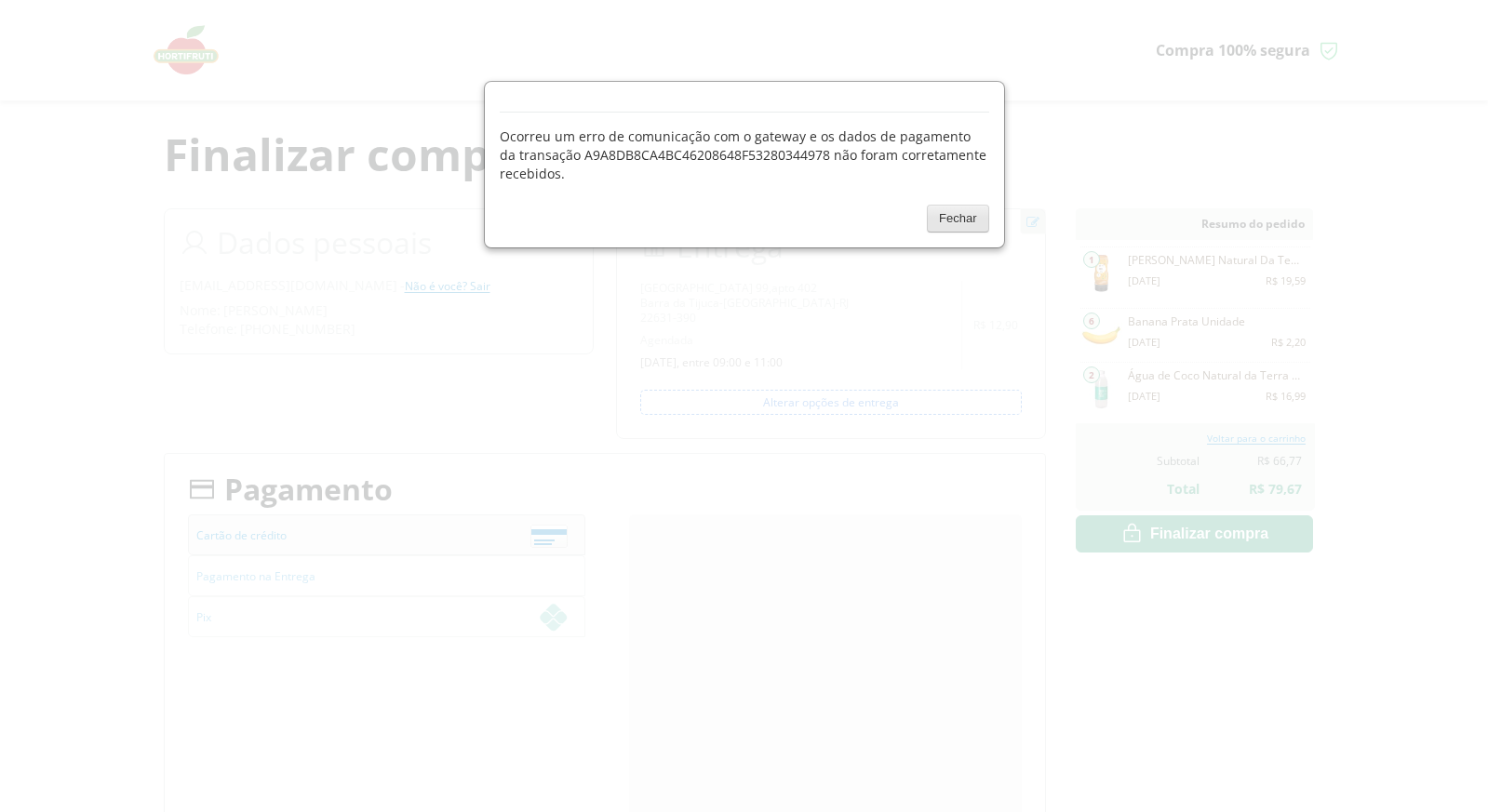
click at [966, 221] on button "Fechar" at bounding box center [958, 218] width 62 height 28
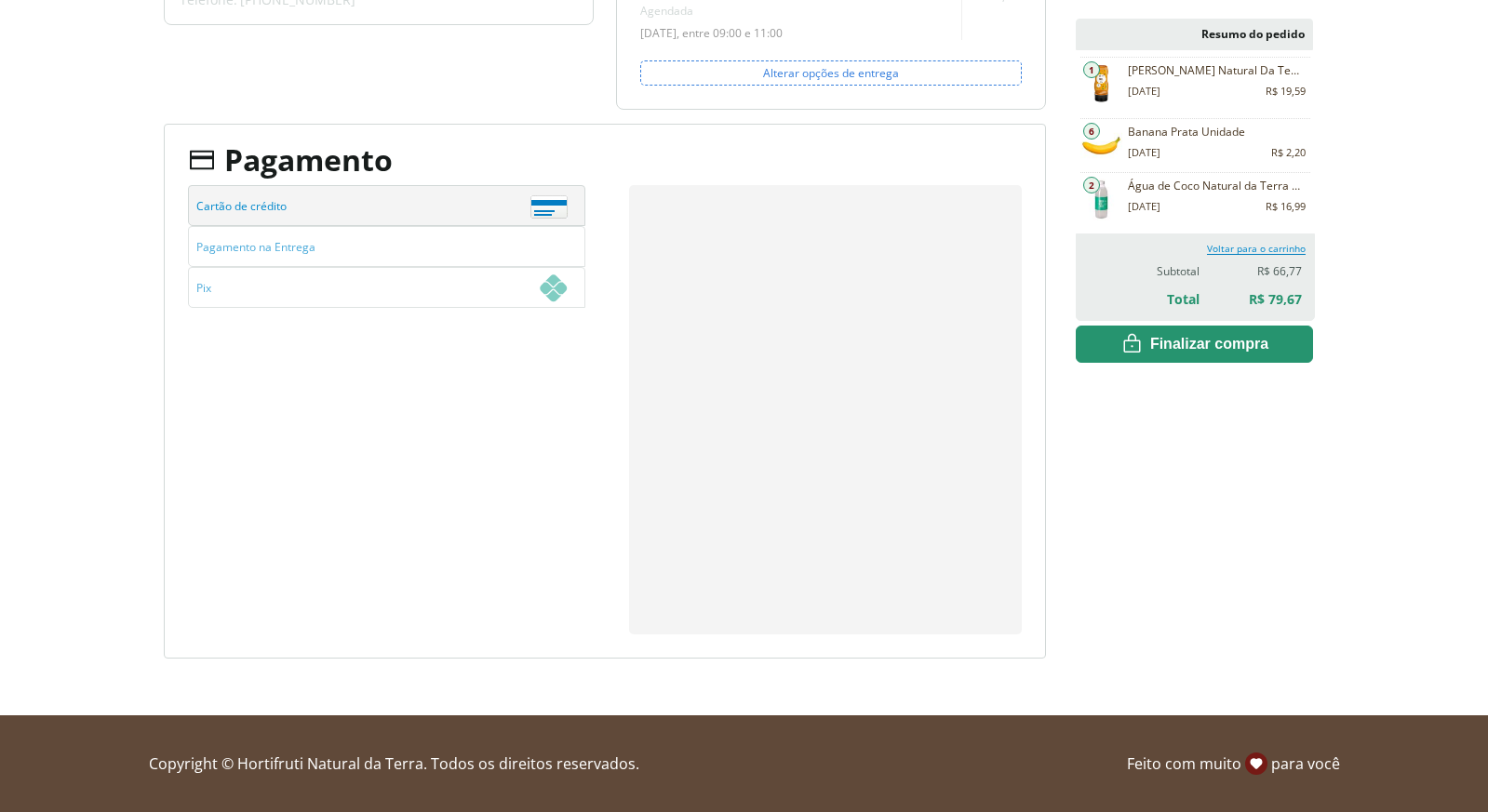
scroll to position [329, 0]
click at [1182, 347] on span "Finalizar compra" at bounding box center [1209, 344] width 119 height 18
